Goal: Information Seeking & Learning: Learn about a topic

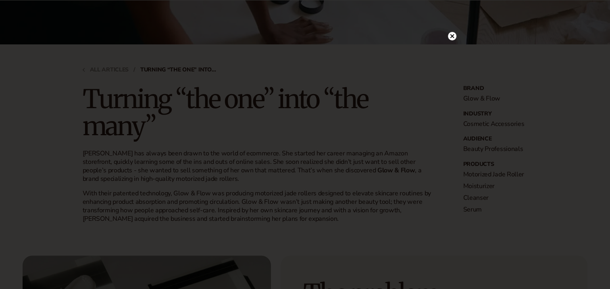
scroll to position [202, 0]
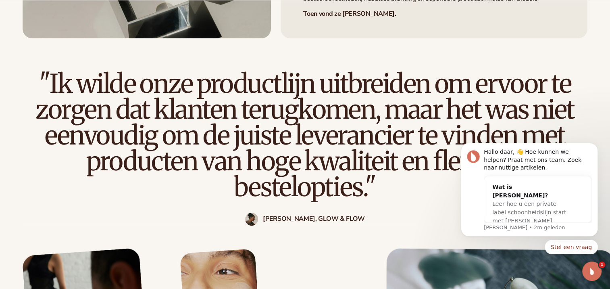
scroll to position [605, 0]
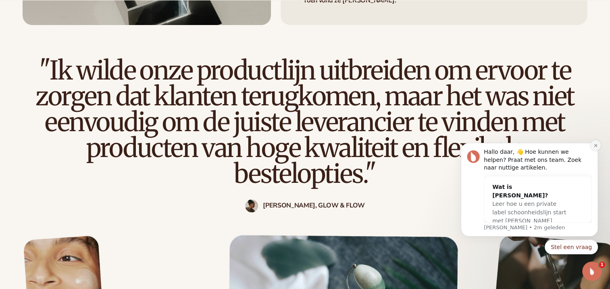
click at [596, 143] on icon "Melding sluiten" at bounding box center [596, 145] width 4 height 4
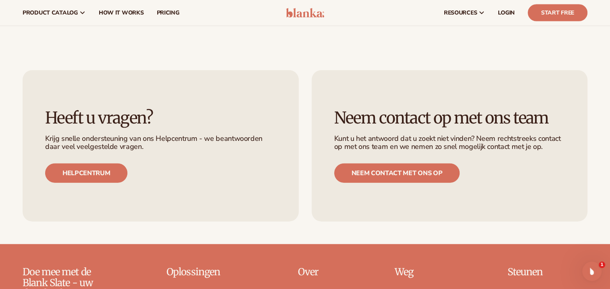
scroll to position [1816, 0]
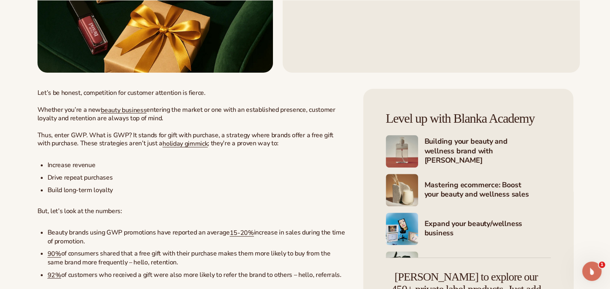
scroll to position [242, 0]
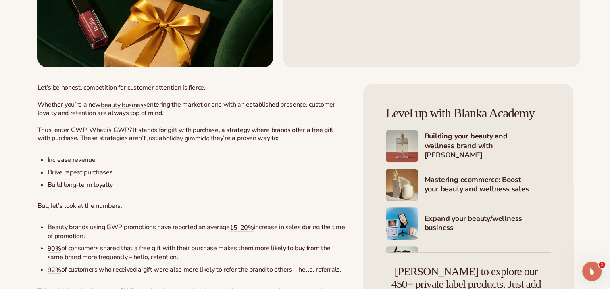
drag, startPoint x: 139, startPoint y: 105, endPoint x: 275, endPoint y: 67, distance: 141.4
